Goal: Find specific page/section: Find specific page/section

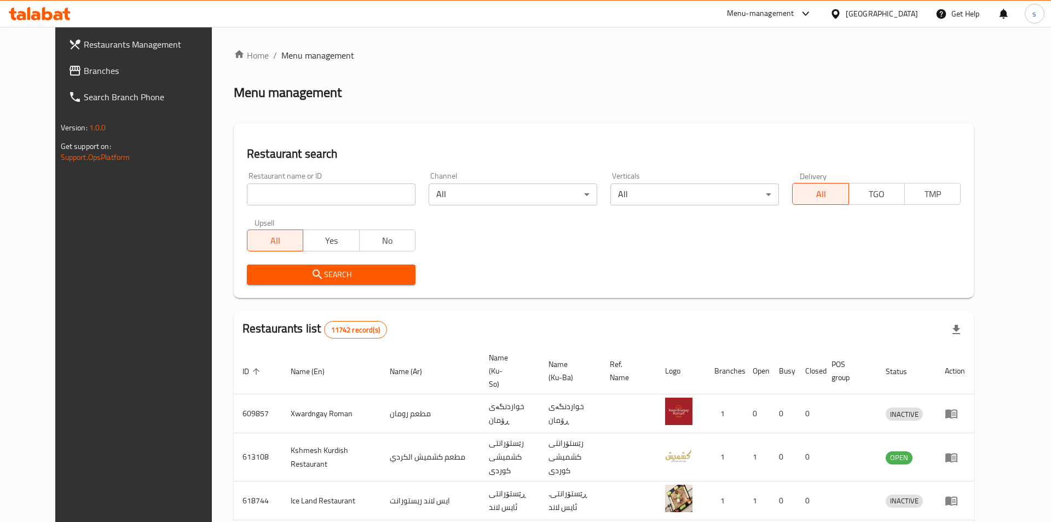
click at [271, 195] on div at bounding box center [525, 261] width 1051 height 522
click at [270, 195] on div at bounding box center [525, 261] width 1051 height 522
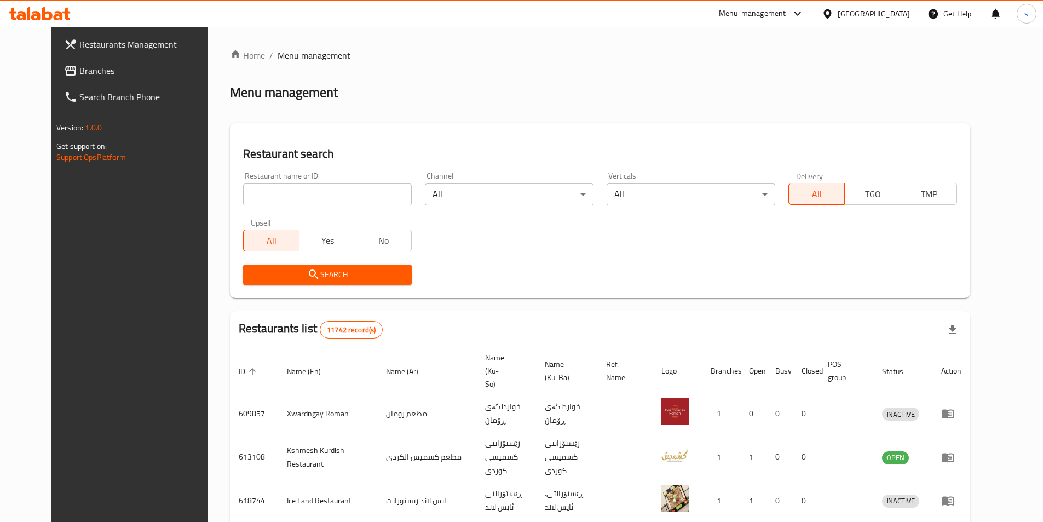
drag, startPoint x: 250, startPoint y: 193, endPoint x: 222, endPoint y: 193, distance: 27.4
click at [249, 193] on input "search" at bounding box center [327, 194] width 169 height 22
paste input "683303"
type input "683303"
click button "Search" at bounding box center [327, 274] width 169 height 20
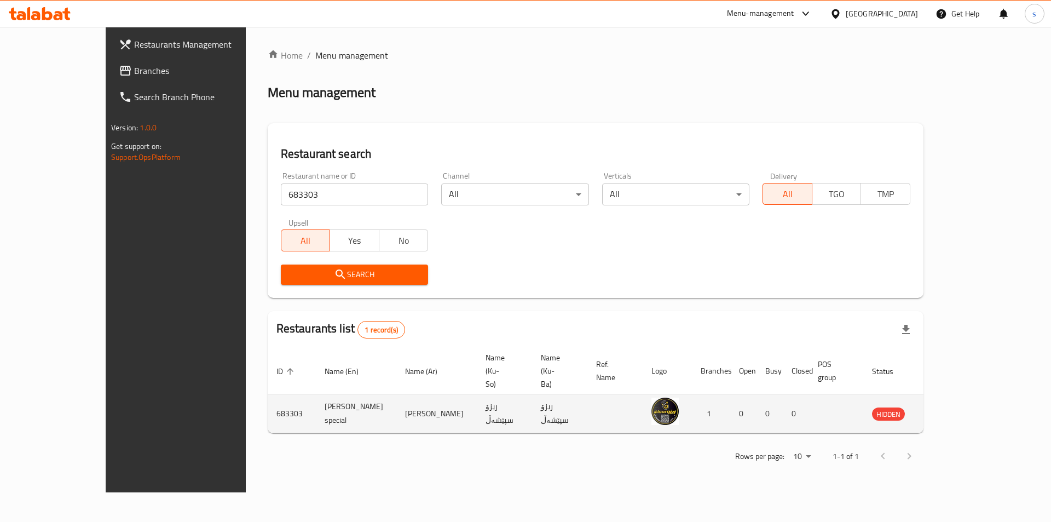
click at [942, 409] on icon "enhanced table" at bounding box center [936, 413] width 12 height 9
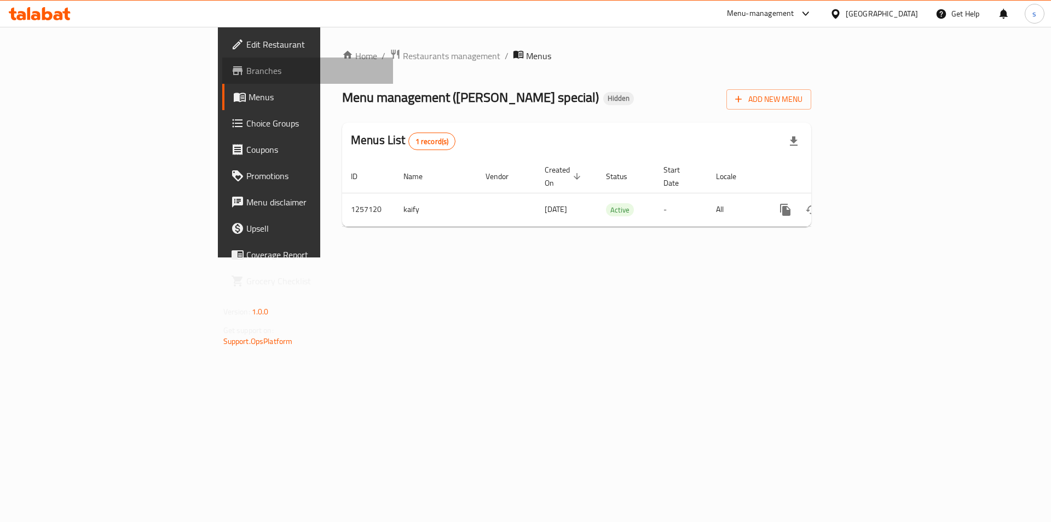
click at [246, 76] on span "Branches" at bounding box center [315, 70] width 138 height 13
